Goal: Ask a question: Seek information or help from site administrators or community

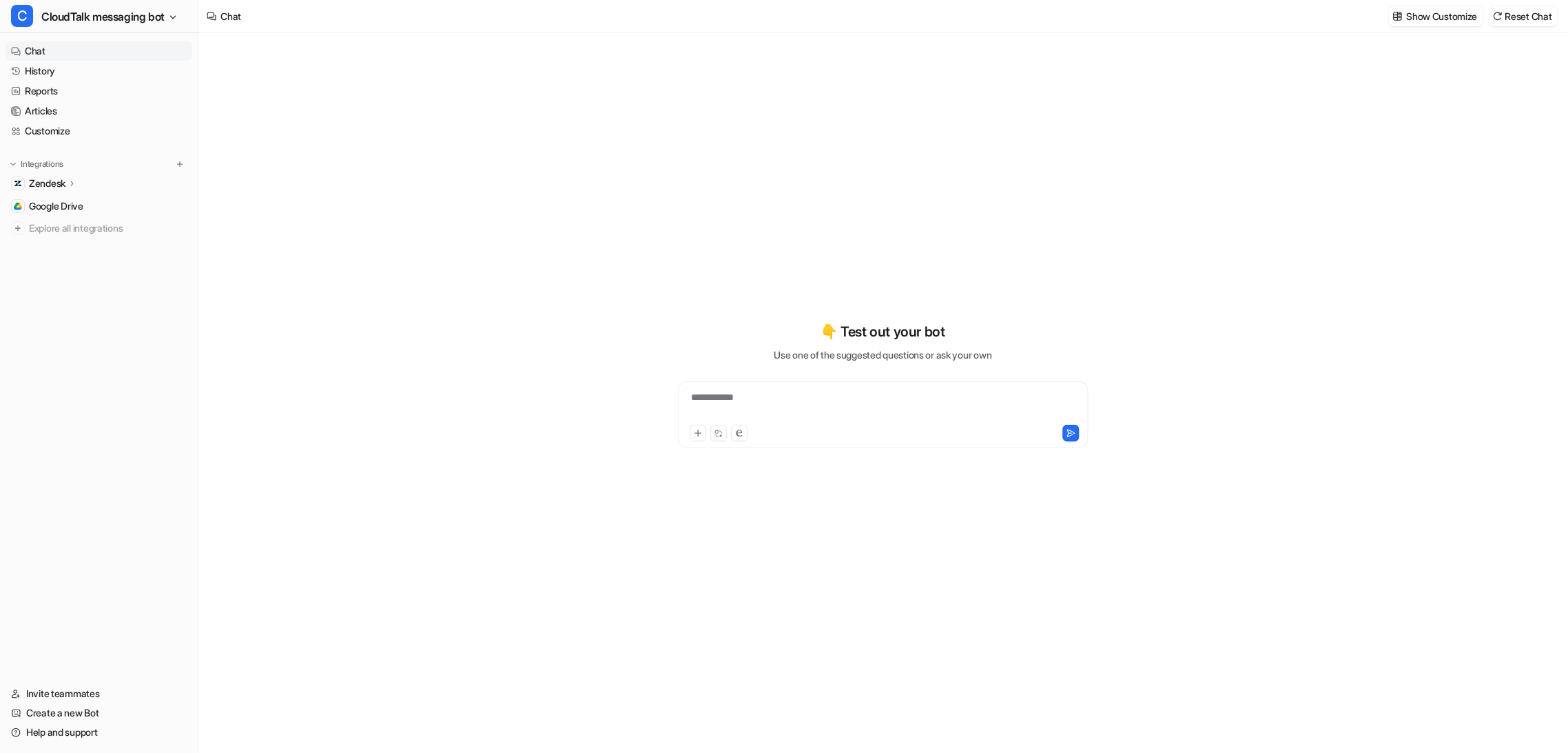
type textarea "**********"
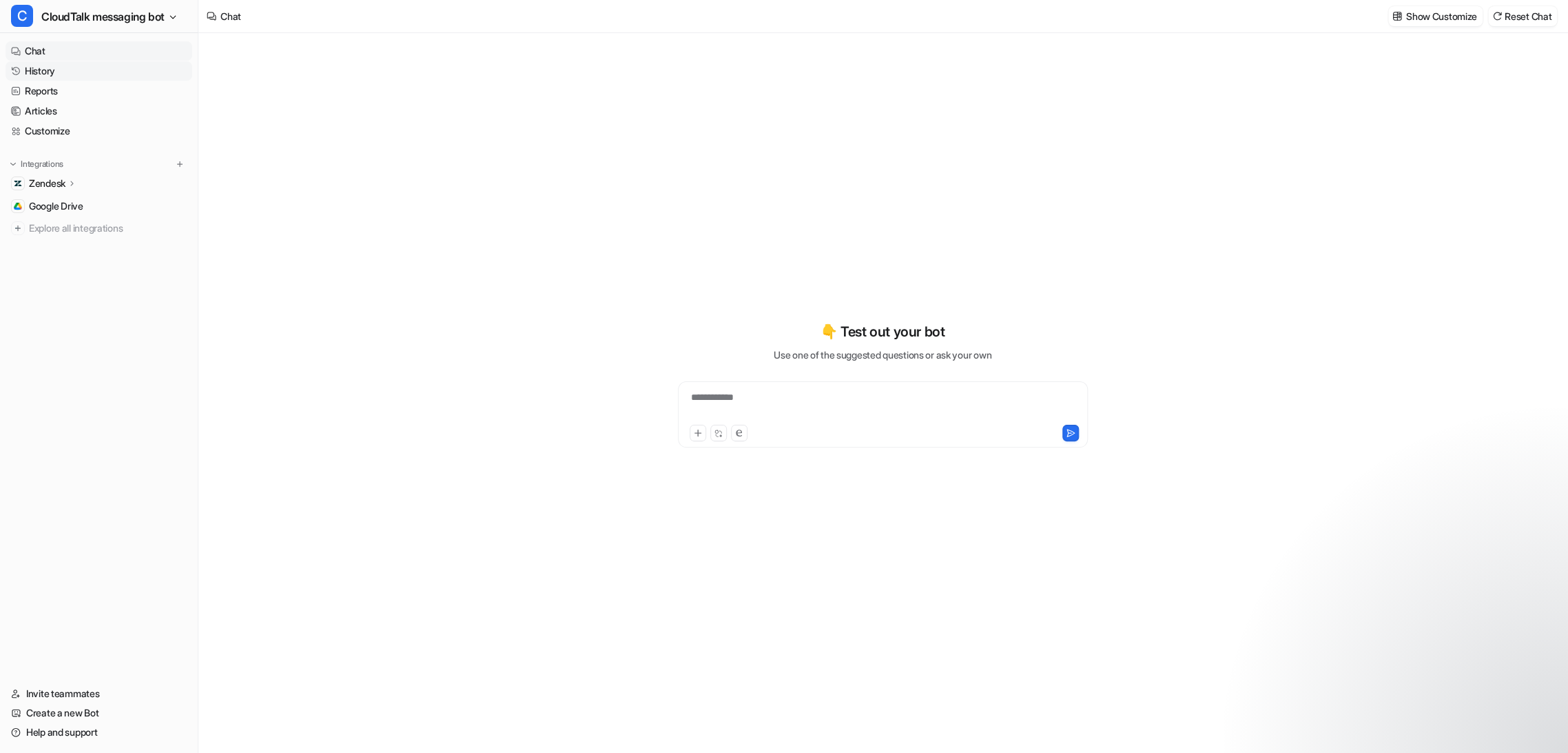
click at [44, 70] on link "History" at bounding box center [99, 71] width 186 height 20
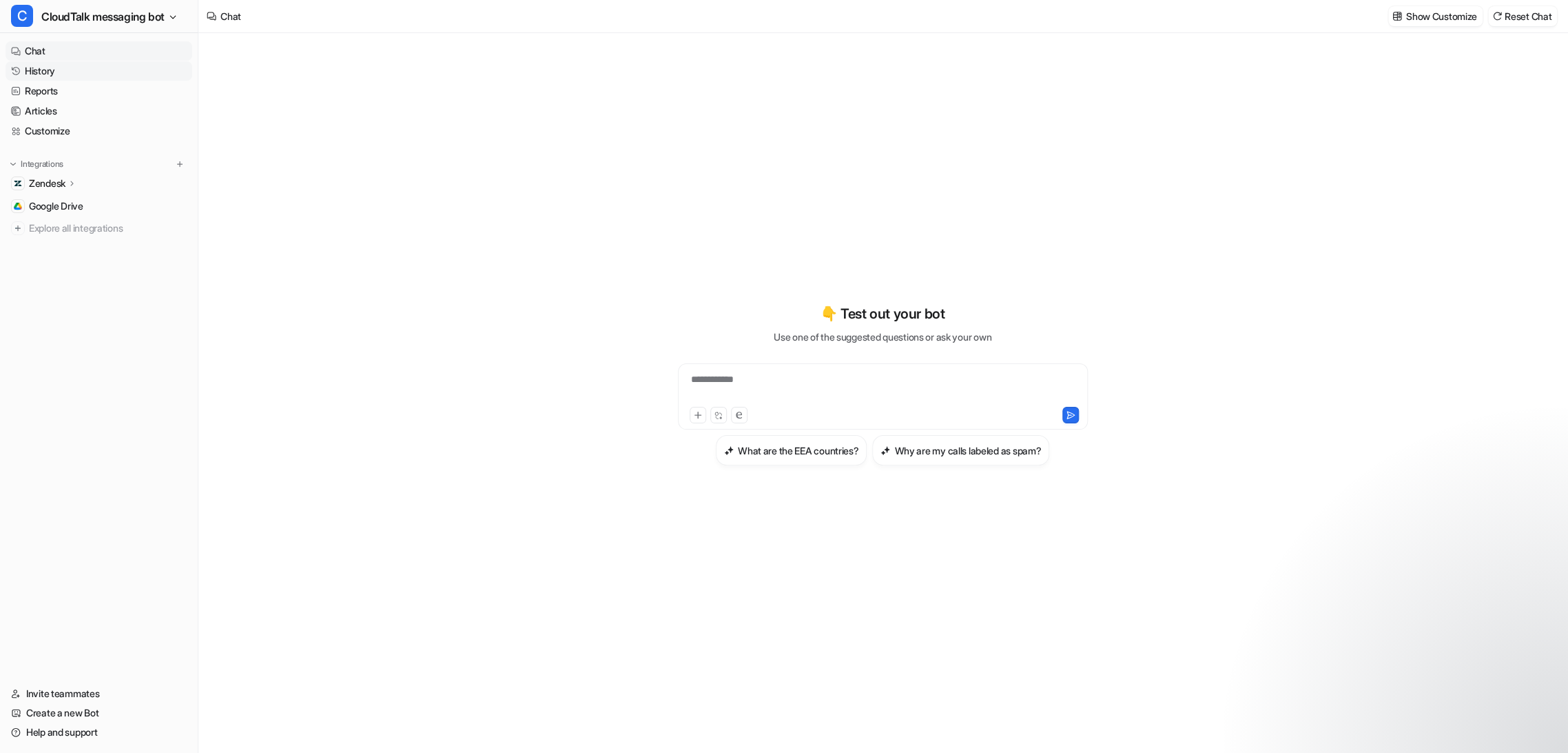
click at [44, 70] on link "History" at bounding box center [99, 71] width 186 height 20
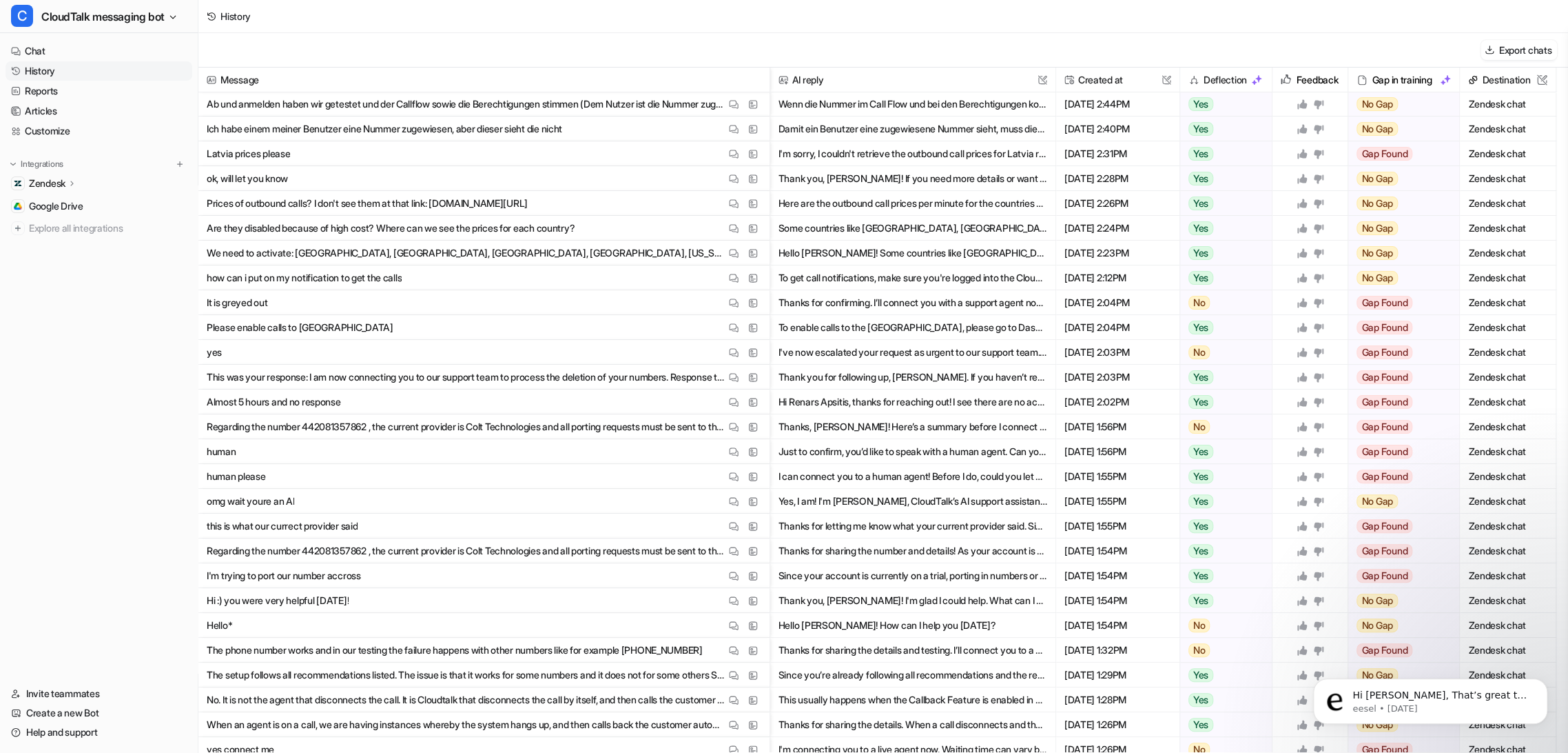
scroll to position [77, 0]
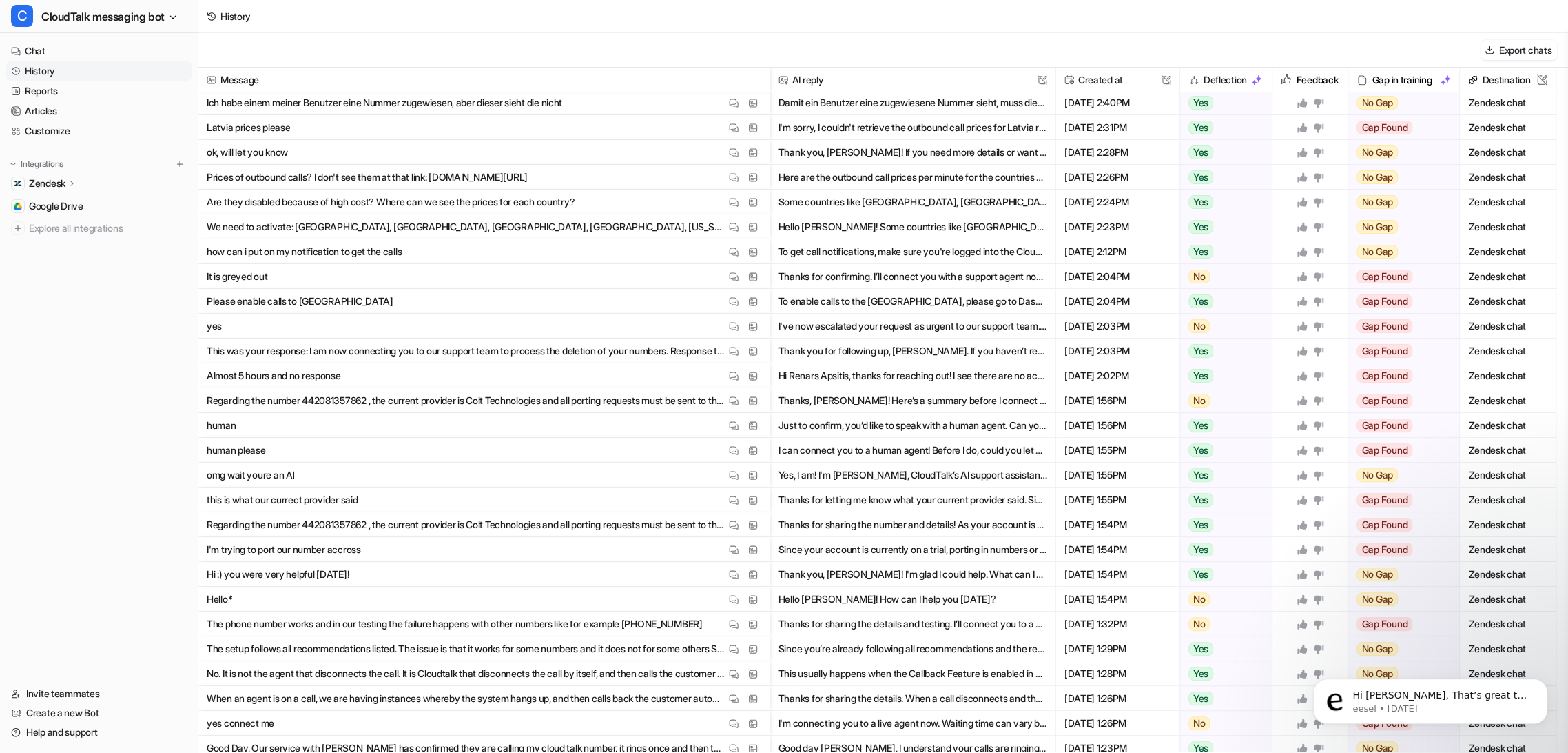
click at [321, 368] on p "Almost 5 hours and no response" at bounding box center [274, 375] width 134 height 25
click at [877, 383] on button "Hi Renars Apsitis, thanks for reaching out! I see there are no active incidents…" at bounding box center [913, 375] width 269 height 25
click at [732, 376] on img at bounding box center [734, 376] width 10 height 11
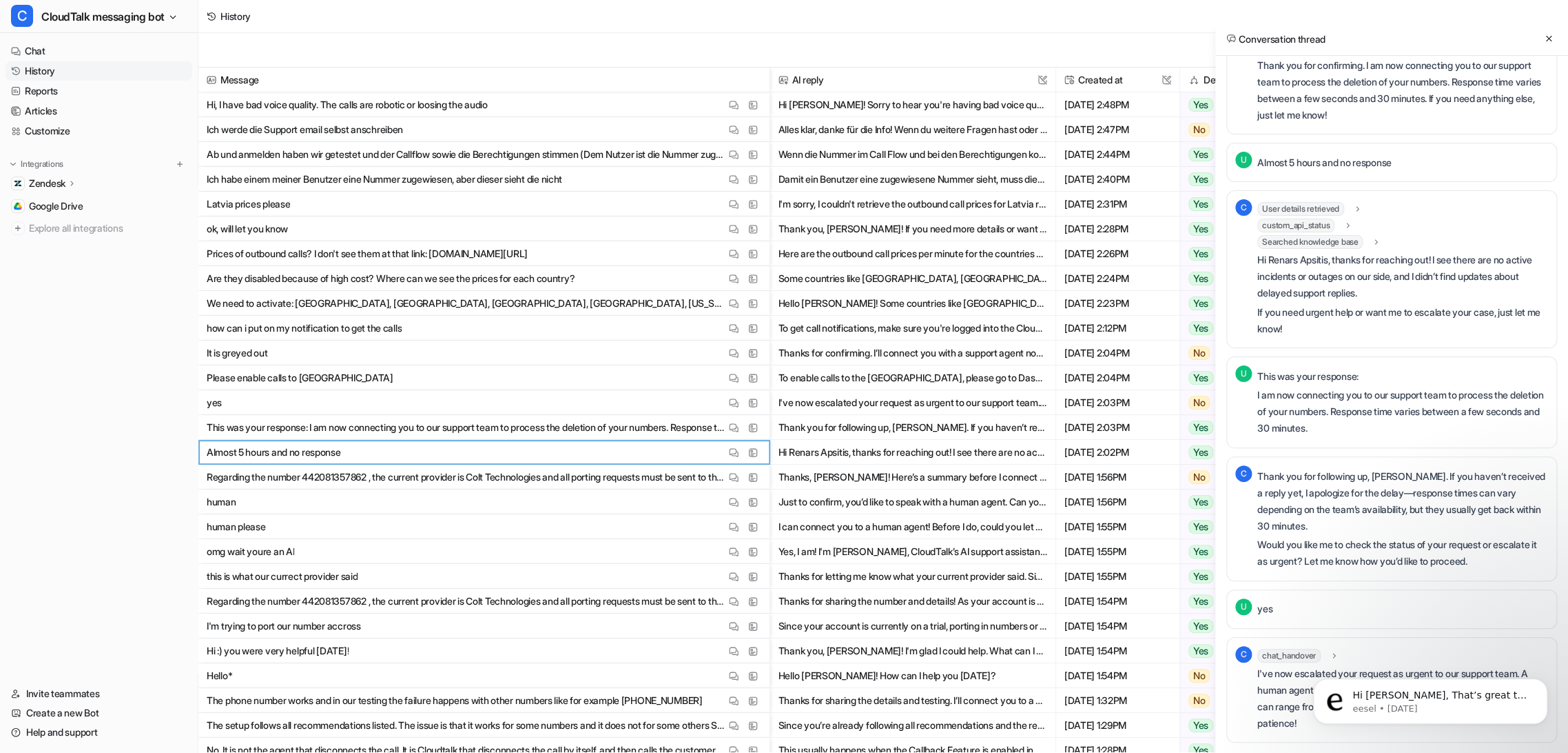
scroll to position [0, 0]
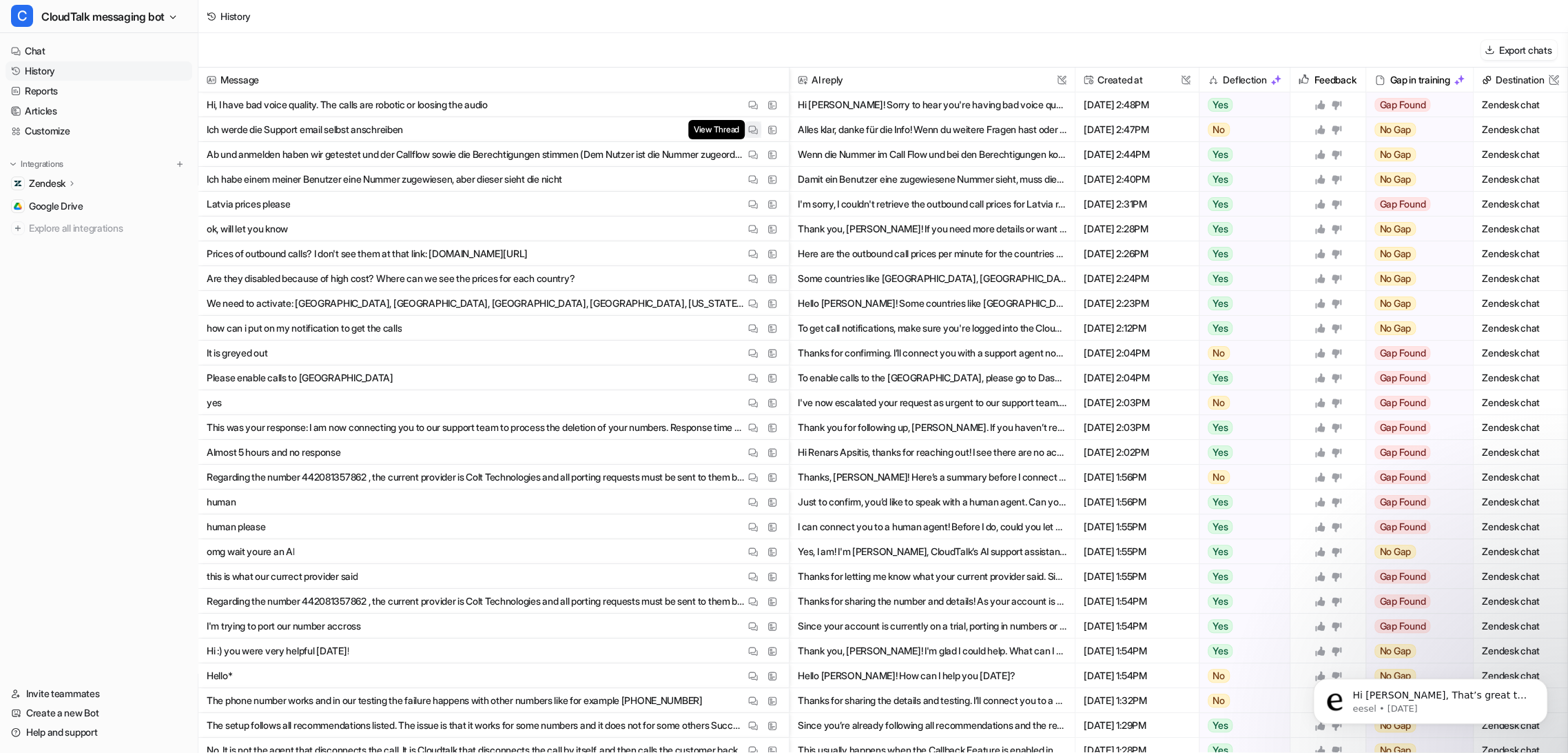
click at [748, 128] on img at bounding box center [753, 130] width 10 height 11
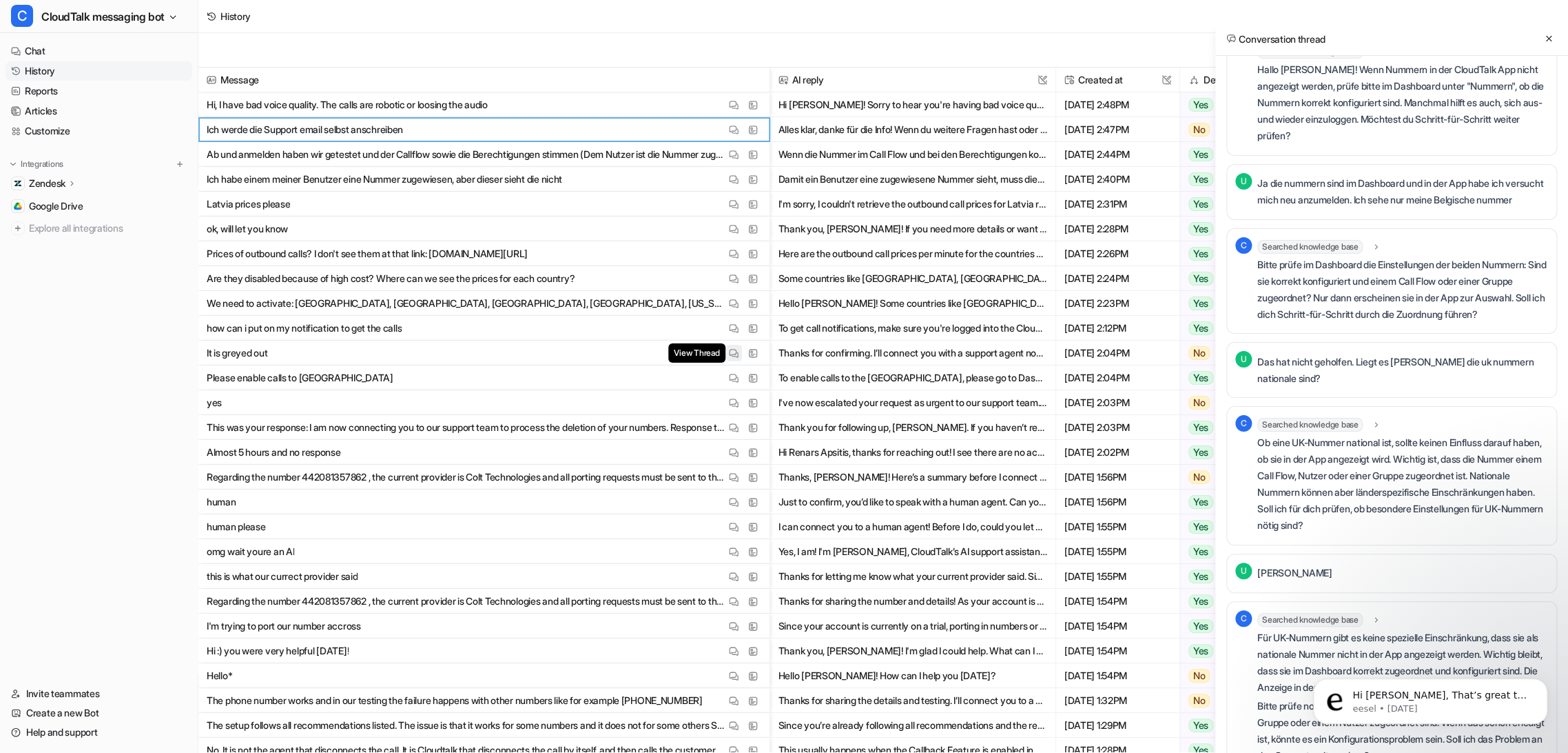
scroll to position [689, 0]
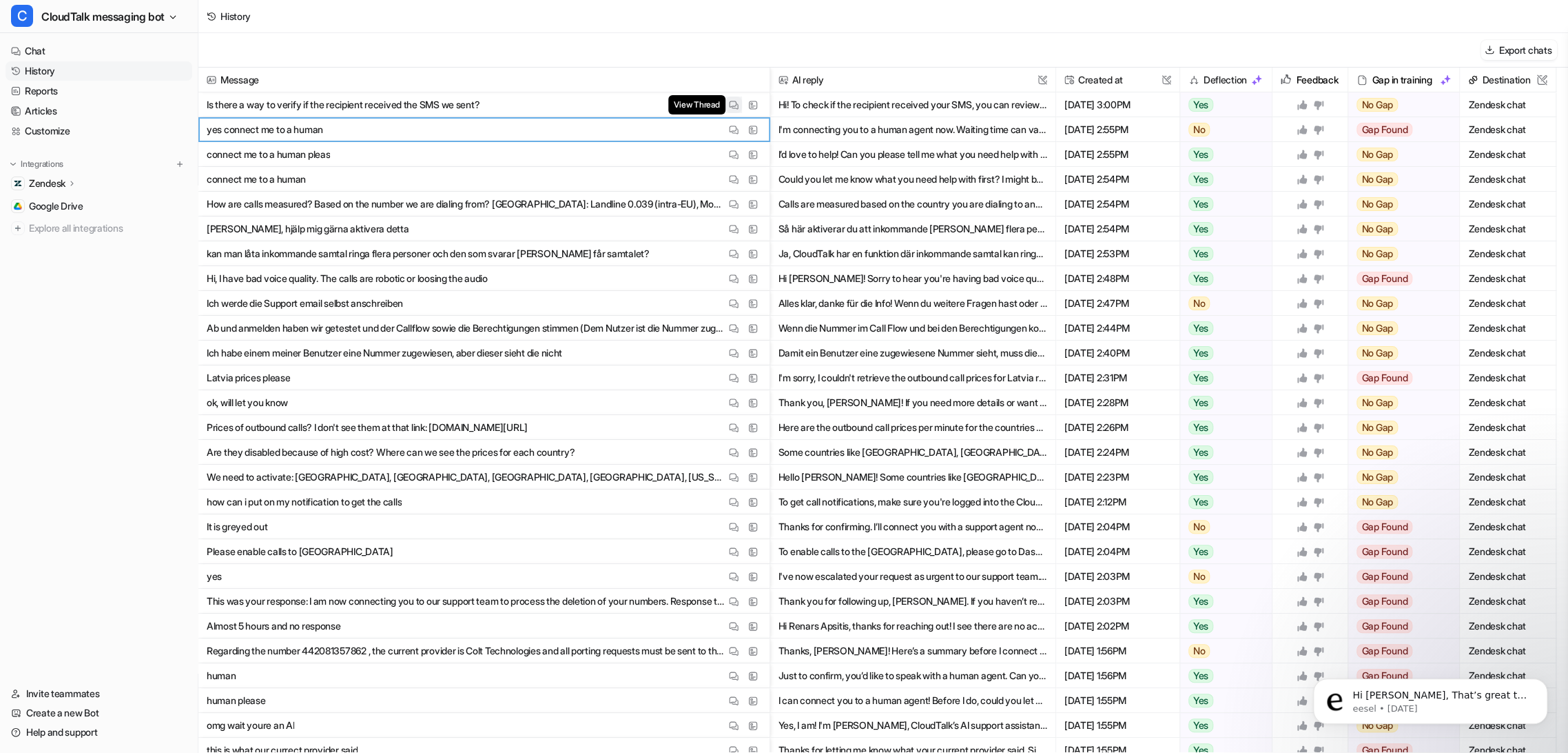
click at [734, 104] on img at bounding box center [734, 105] width 10 height 11
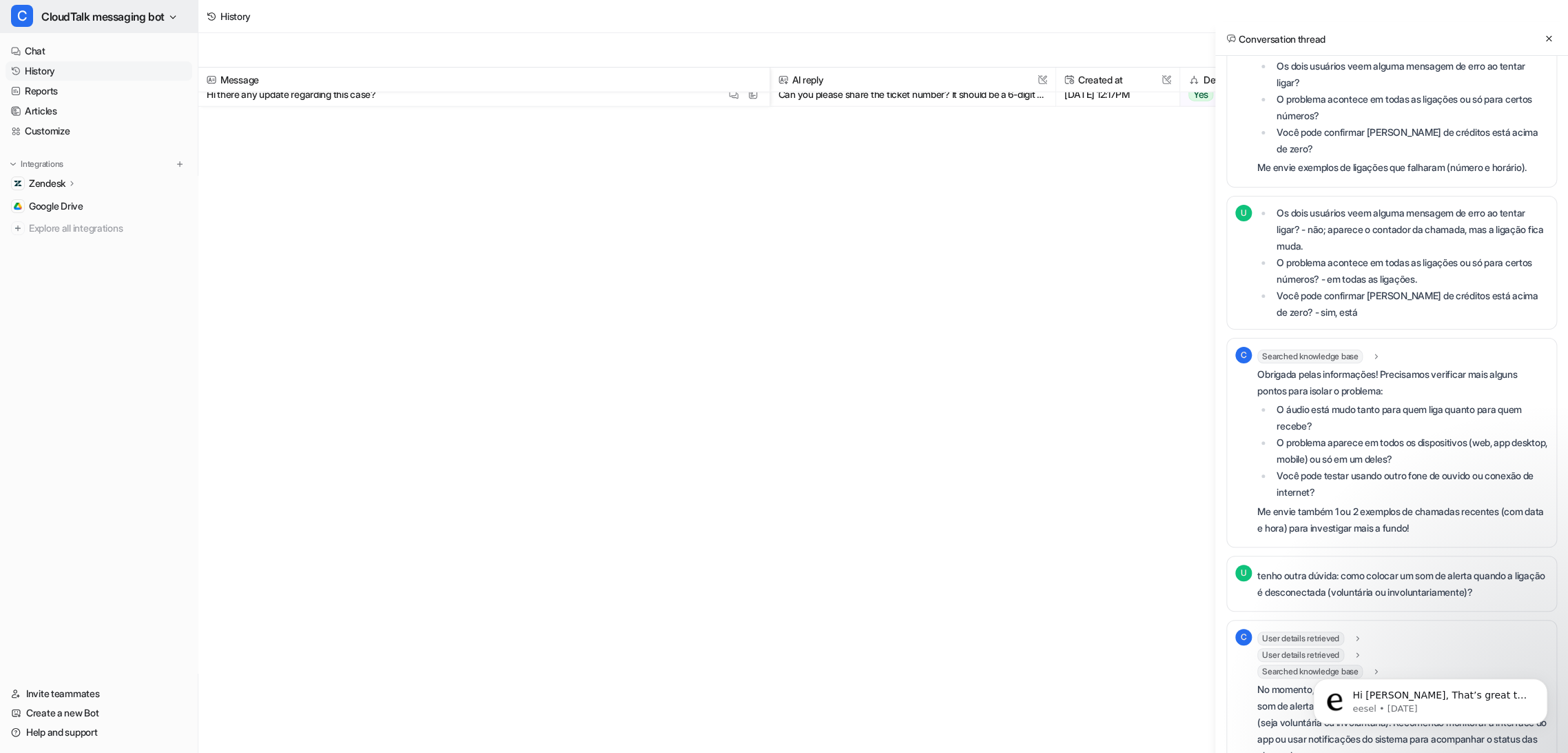
scroll to position [1627, 0]
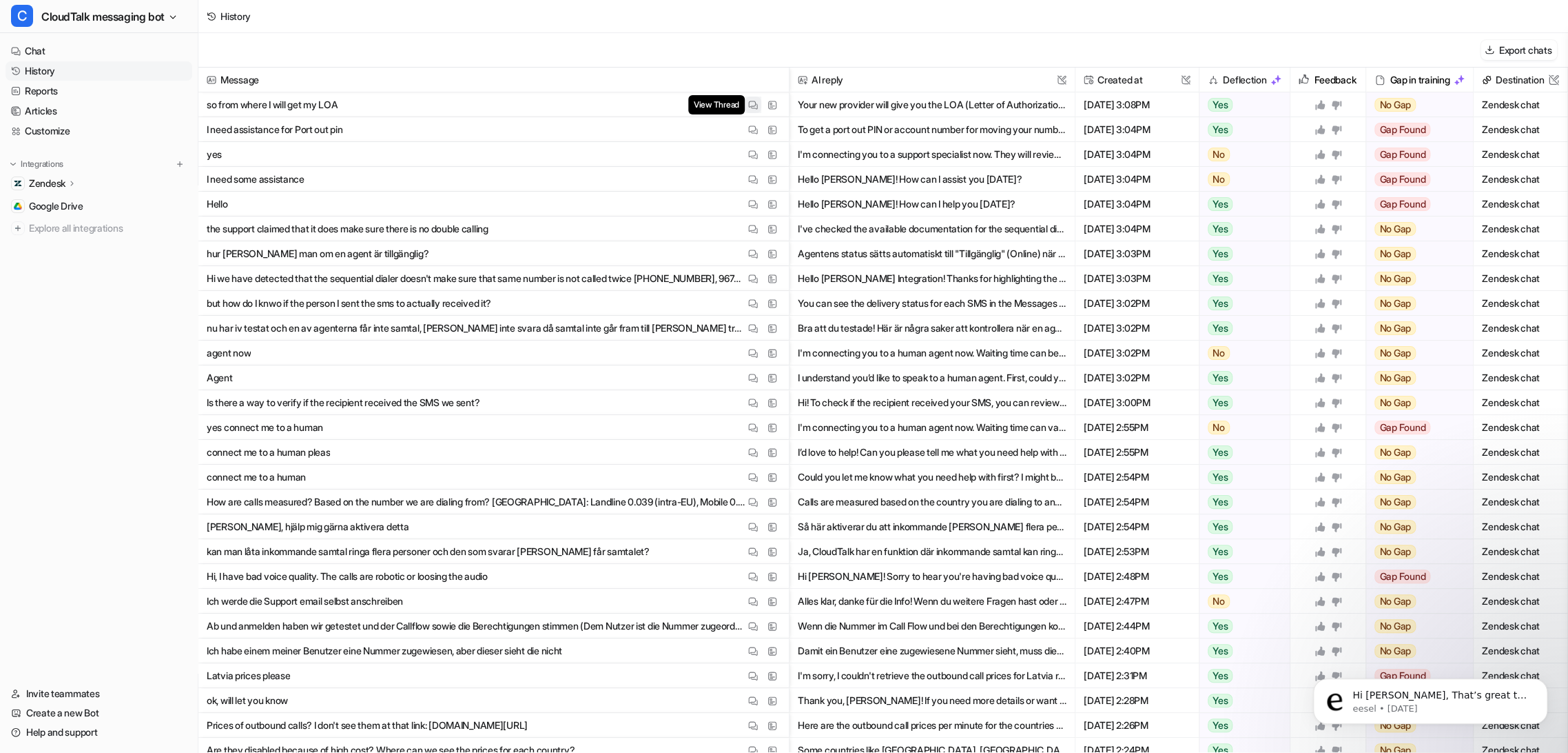
click at [748, 109] on img at bounding box center [753, 105] width 10 height 11
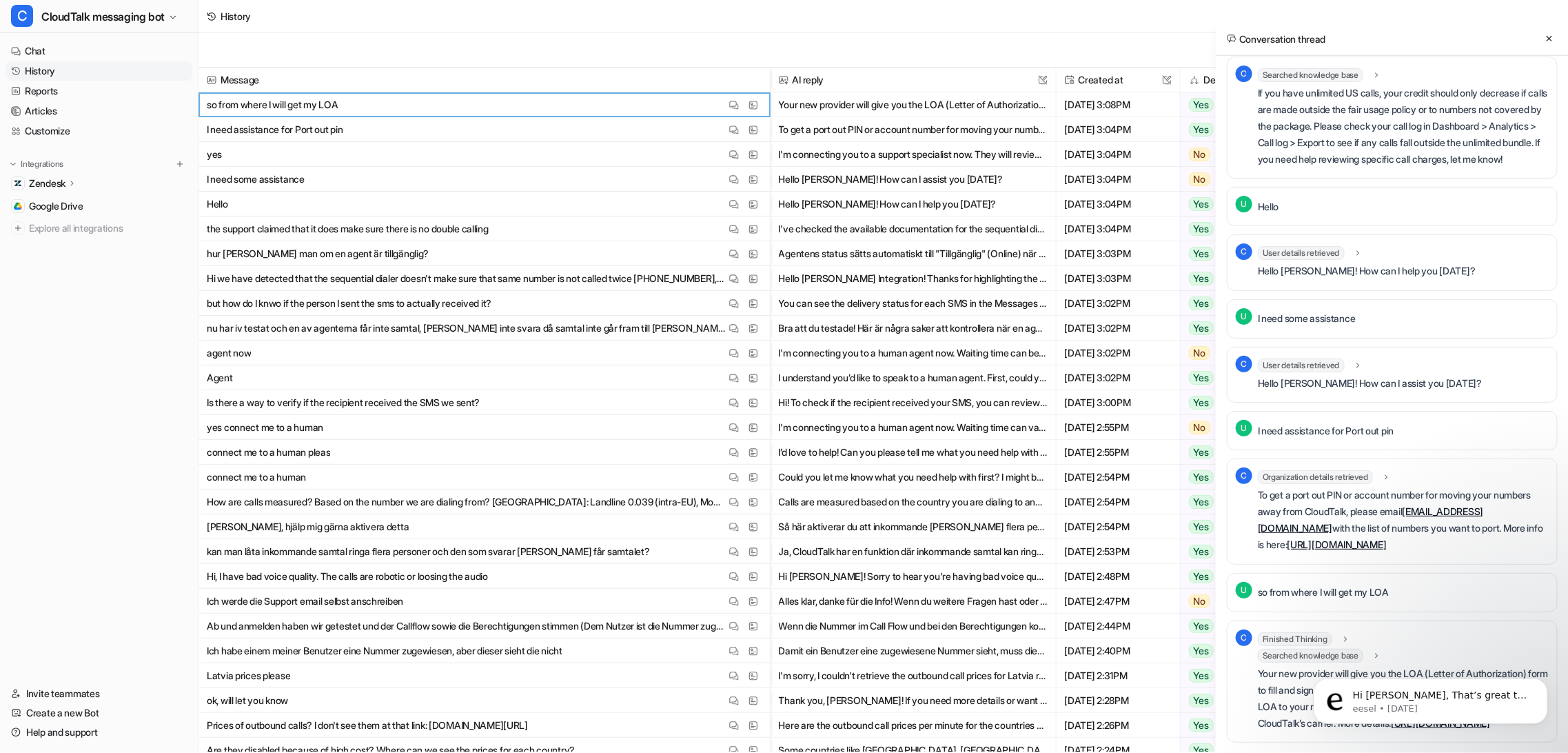
scroll to position [7139, 0]
click at [1545, 679] on icon "Dismiss notification" at bounding box center [1543, 682] width 7 height 7
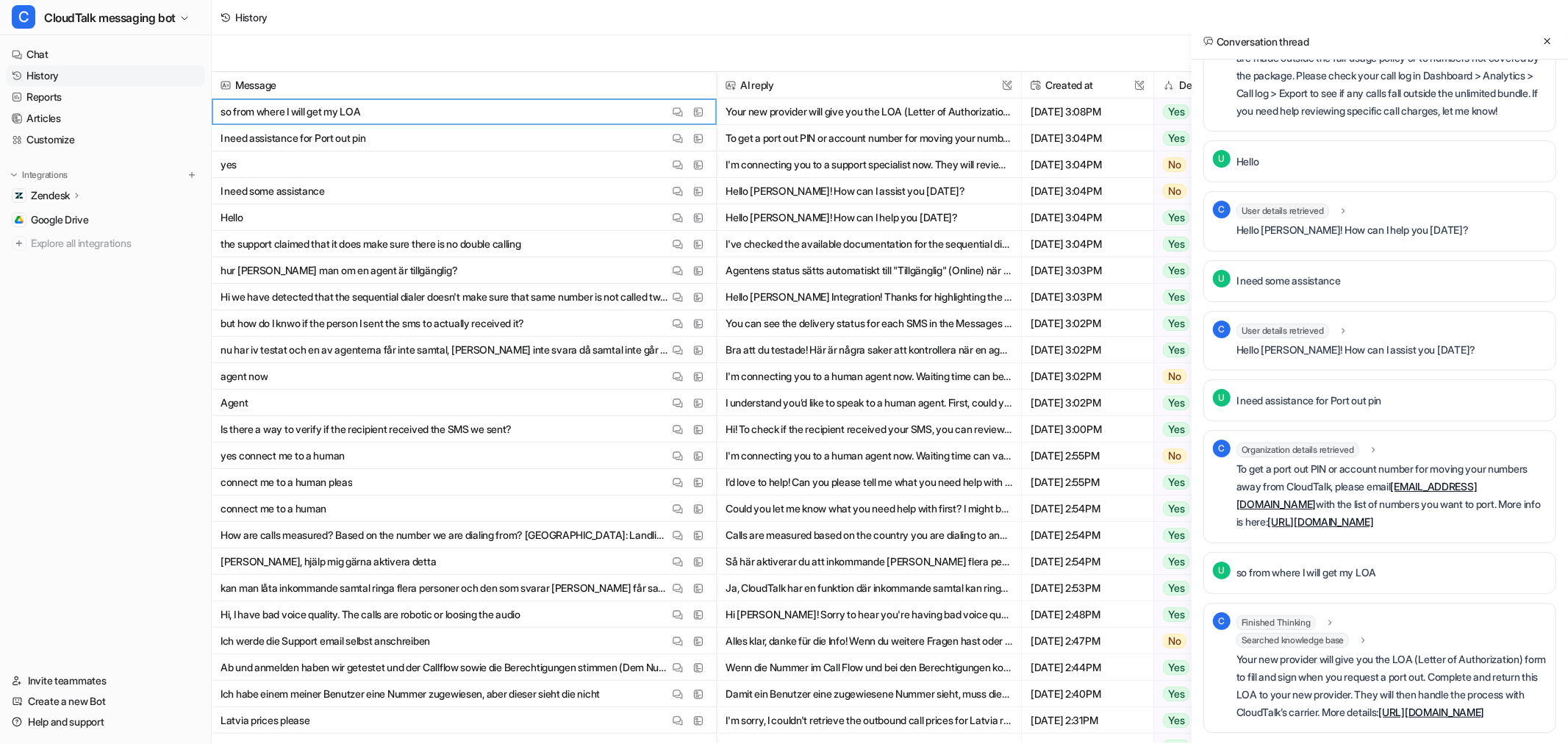
click at [1282, 290] on p "I need some assistance" at bounding box center [1289, 281] width 105 height 17
click at [1280, 290] on p "I need some assistance" at bounding box center [1289, 281] width 105 height 17
click at [1279, 290] on p "I need some assistance" at bounding box center [1289, 281] width 105 height 17
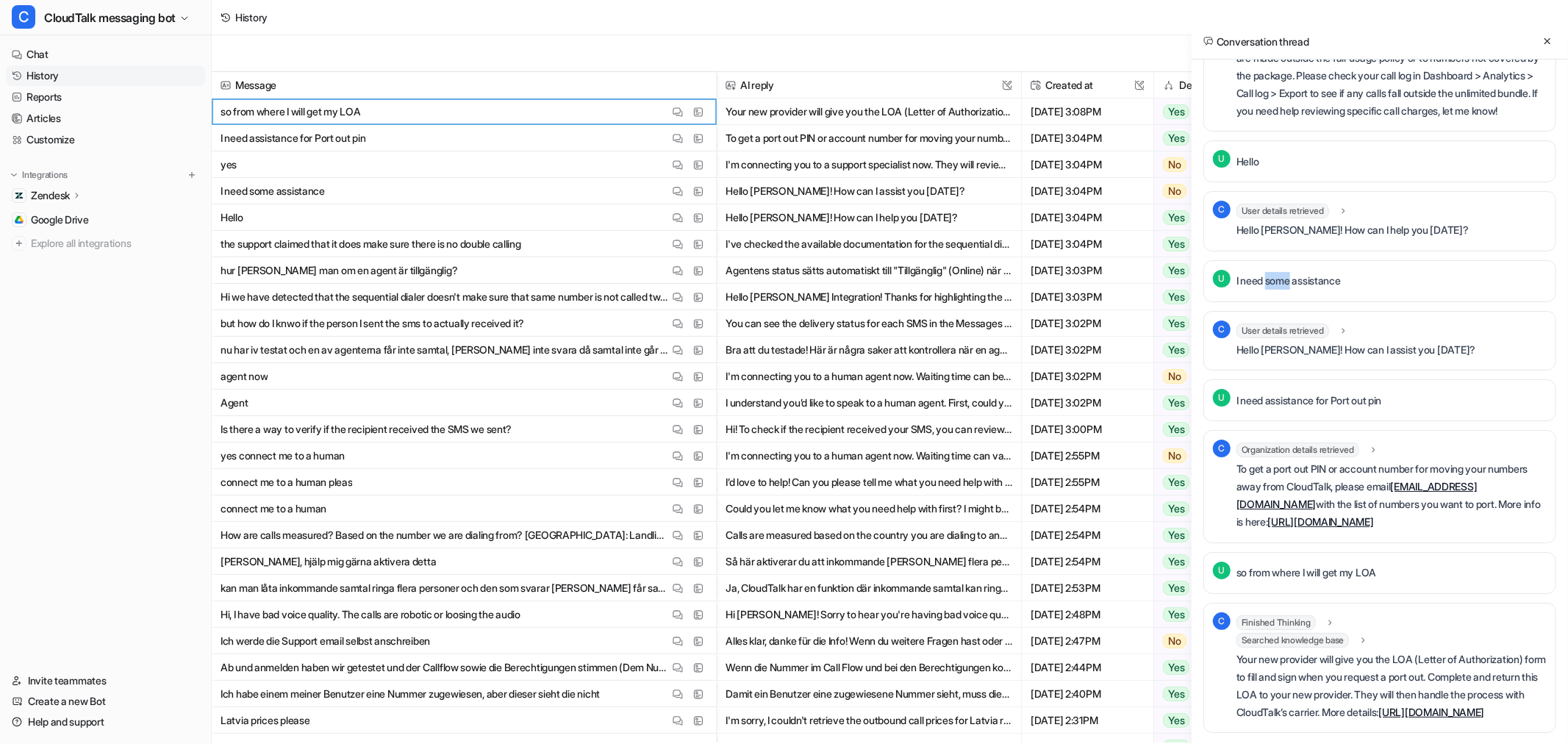
click at [1279, 290] on p "I need some assistance" at bounding box center [1289, 281] width 105 height 17
copy div "I need some assistance C"
click at [1317, 358] on p "Hello [PERSON_NAME]! How can I assist you [DATE]?" at bounding box center [1356, 350] width 239 height 17
click at [1326, 410] on p "I need assistance for Port out pin" at bounding box center [1309, 400] width 145 height 17
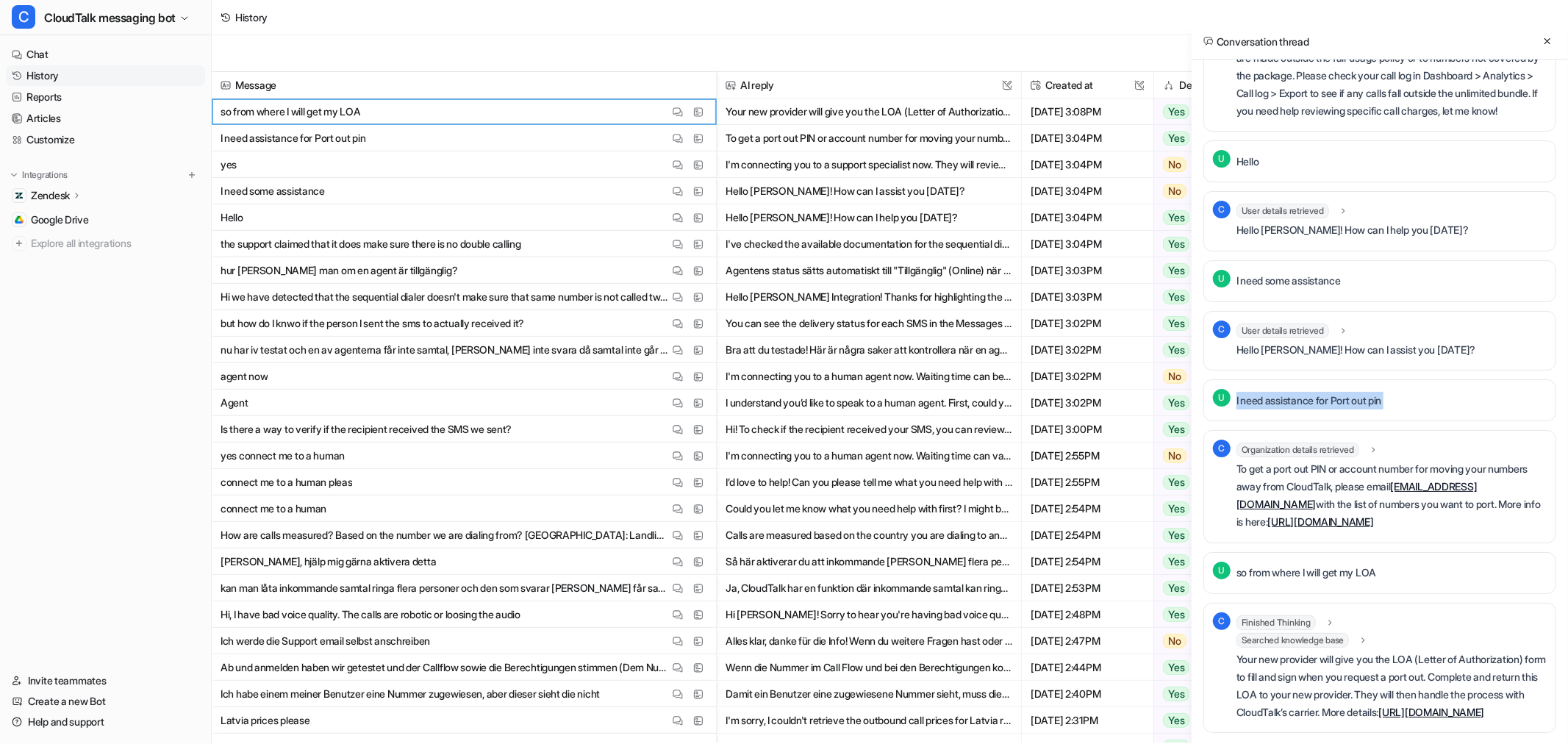
click at [1326, 410] on p "I need assistance for Port out pin" at bounding box center [1309, 400] width 145 height 17
copy div "I need assistance for Port out pin C"
click at [1374, 528] on link "[URL][DOMAIN_NAME]" at bounding box center [1320, 522] width 106 height 12
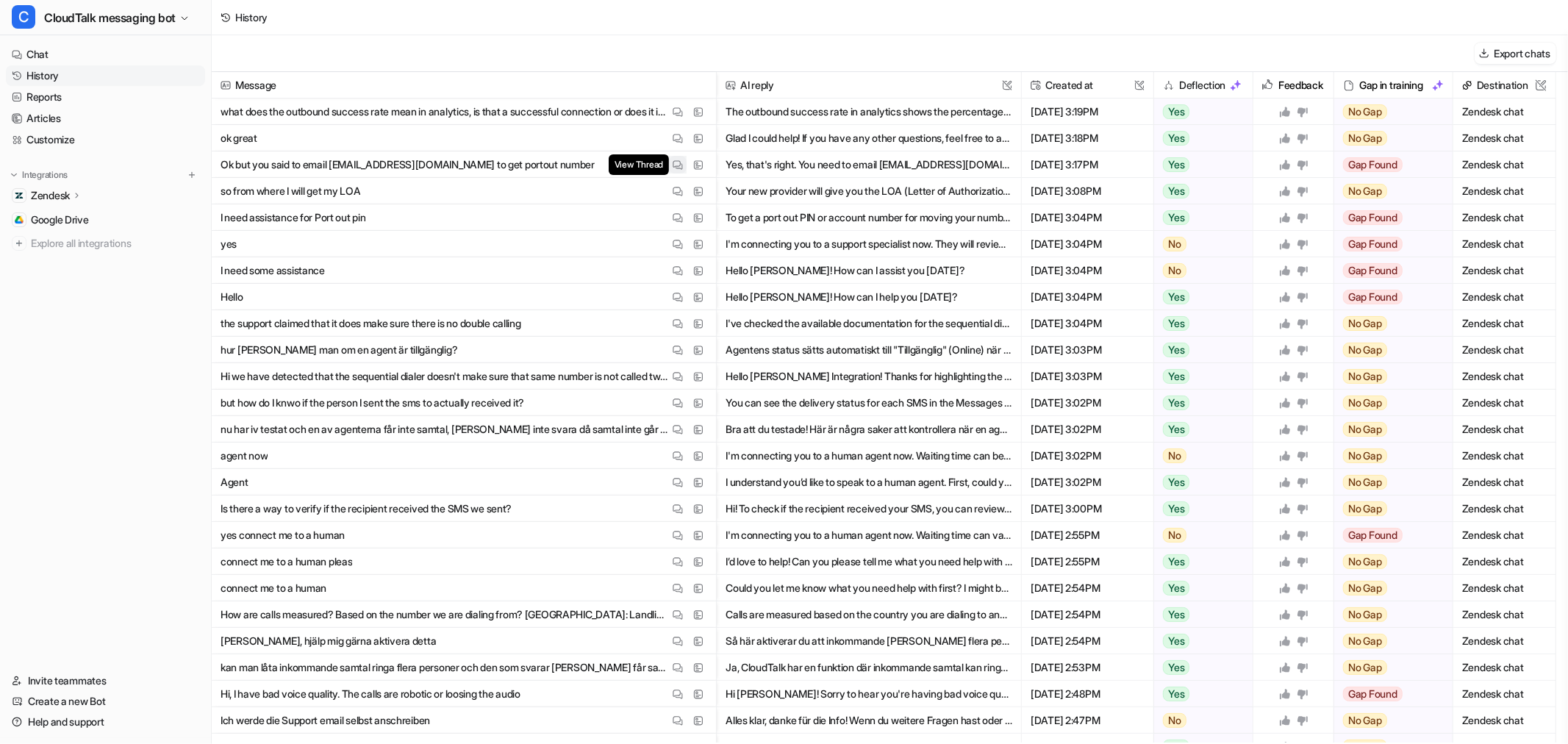
click at [667, 167] on span "View Thread" at bounding box center [638, 165] width 60 height 21
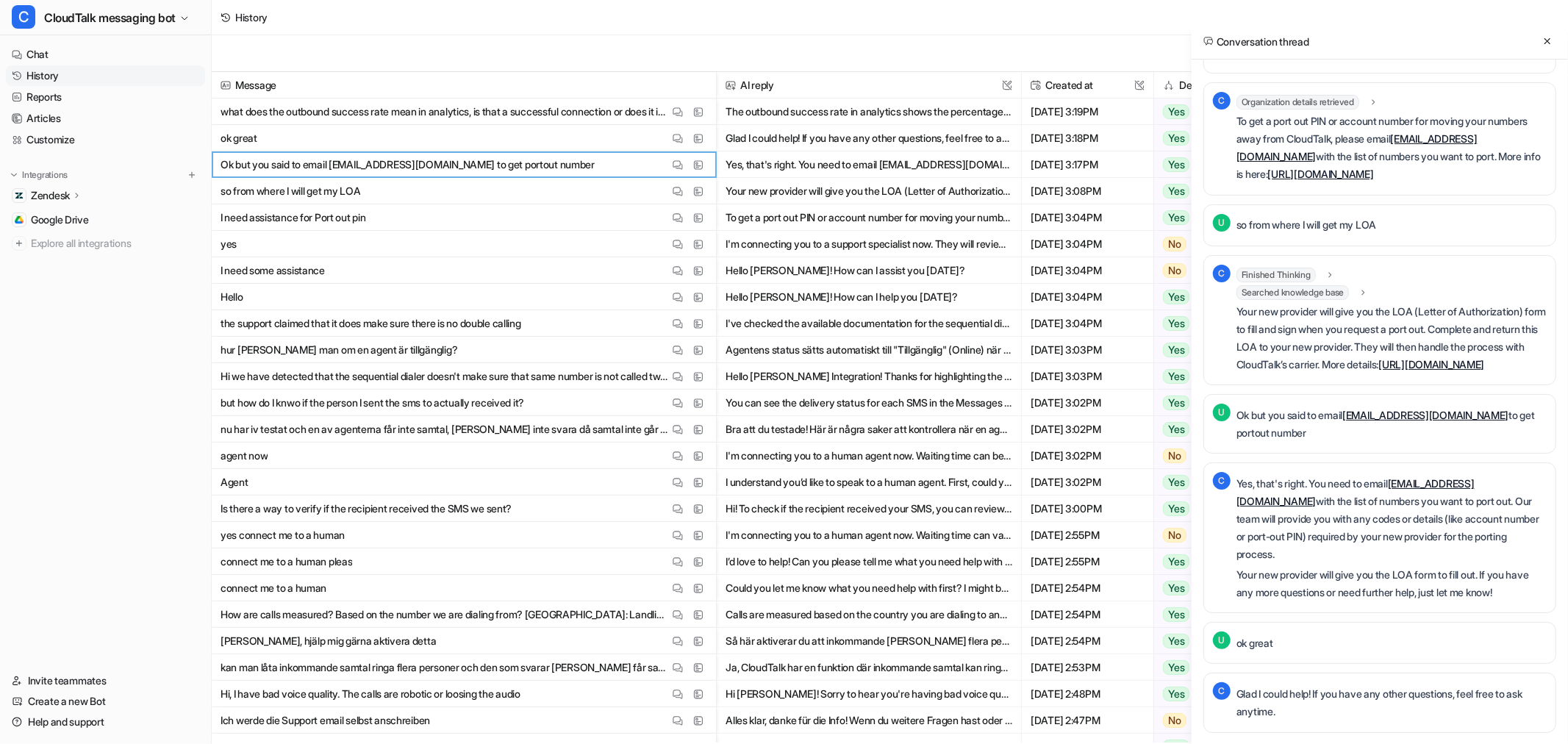
scroll to position [8026, 0]
